Goal: Information Seeking & Learning: Understand process/instructions

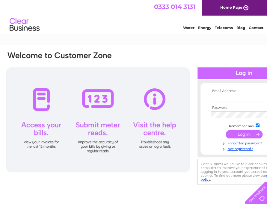
type input "bruce@adriadevelopments.co.uk"
click at [250, 139] on td at bounding box center [244, 134] width 70 height 11
click at [246, 136] on input "submit" at bounding box center [244, 134] width 37 height 8
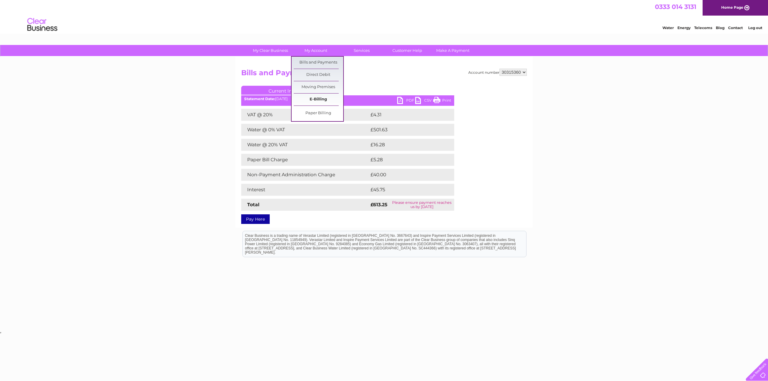
click at [332, 97] on link "E-Billing" at bounding box center [318, 100] width 49 height 12
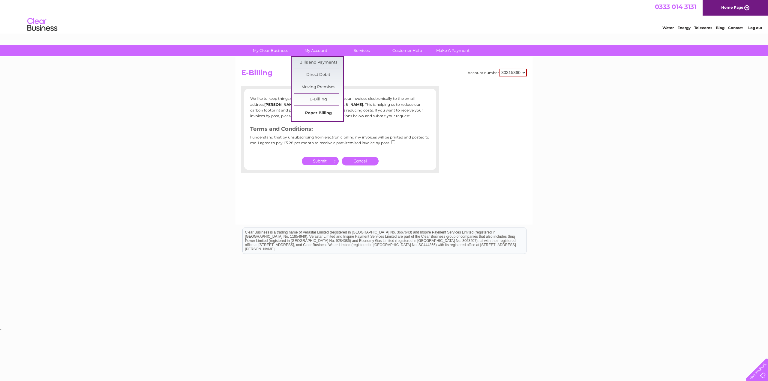
click at [318, 110] on link "Paper Billing" at bounding box center [318, 113] width 49 height 12
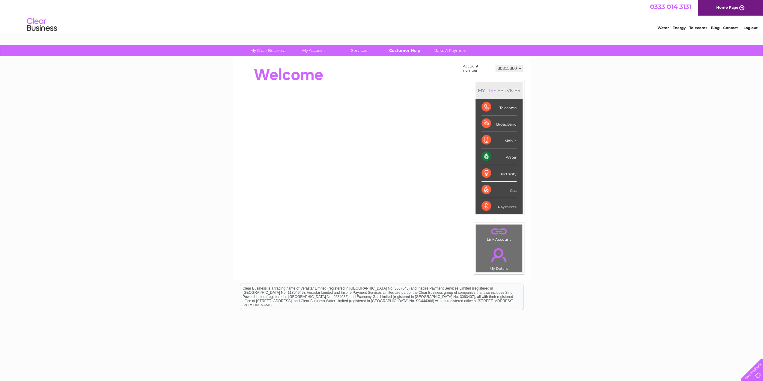
click at [402, 48] on link "Customer Help" at bounding box center [404, 50] width 49 height 11
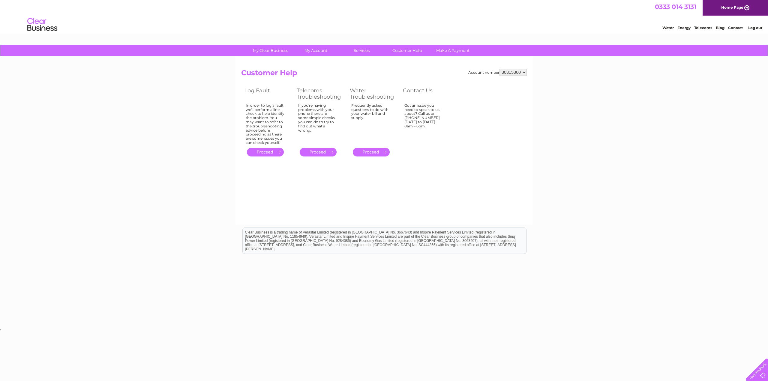
click at [382, 153] on link "." at bounding box center [371, 152] width 37 height 9
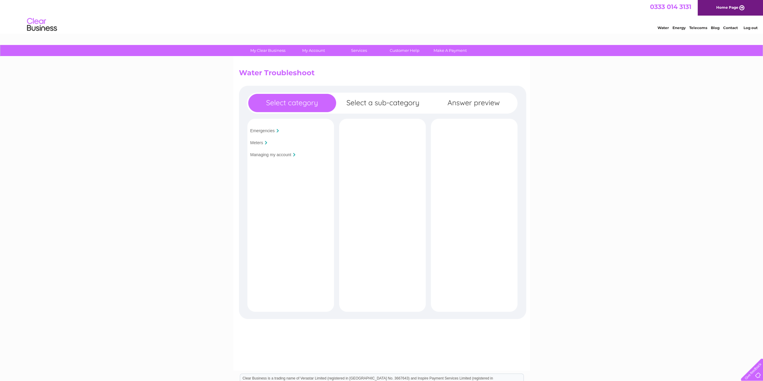
click at [276, 155] on input "Managing my account" at bounding box center [270, 154] width 41 height 5
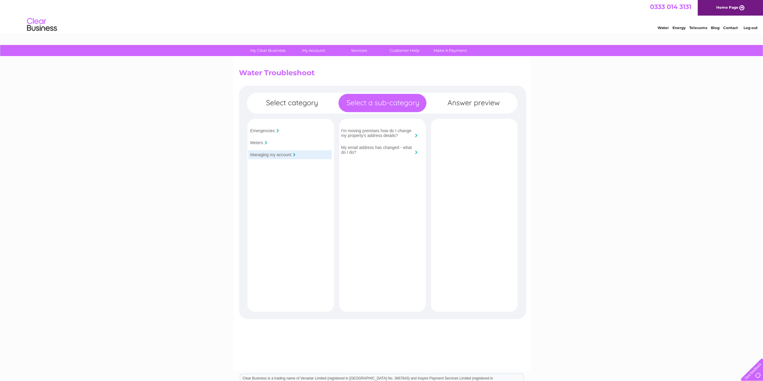
click at [266, 145] on div "Meters" at bounding box center [289, 142] width 83 height 9
click at [258, 143] on input "Meters" at bounding box center [256, 142] width 13 height 5
click at [261, 131] on input "Emergencies" at bounding box center [262, 130] width 25 height 5
click at [265, 145] on div at bounding box center [266, 143] width 2 height 4
click at [259, 143] on input "Meters" at bounding box center [256, 142] width 13 height 5
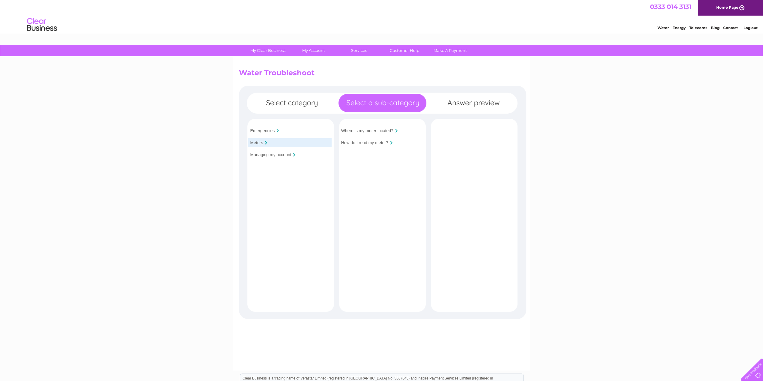
click at [377, 144] on input "How do I read my meter?" at bounding box center [364, 142] width 47 height 5
